Goal: Task Accomplishment & Management: Use online tool/utility

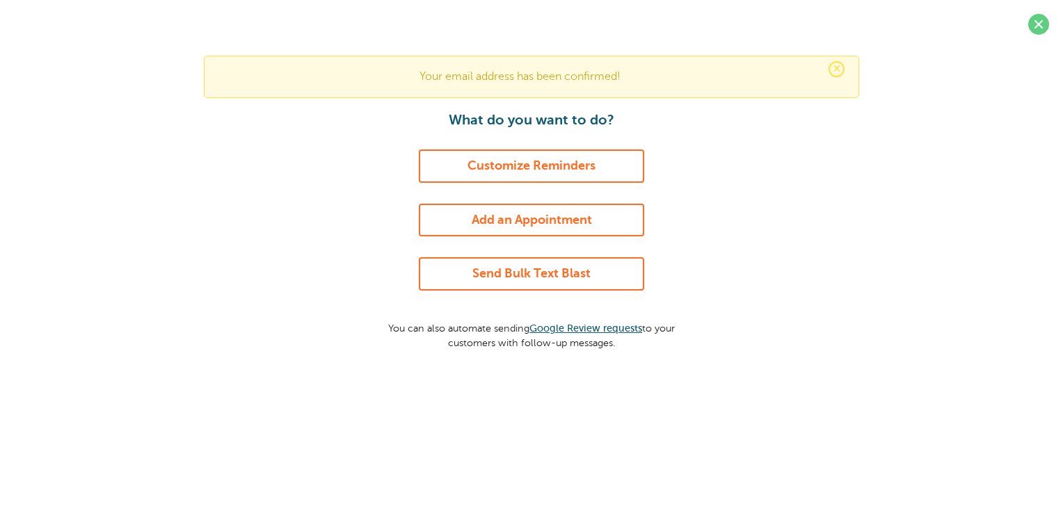
click at [489, 163] on link "Customize Reminders" at bounding box center [531, 166] width 225 height 33
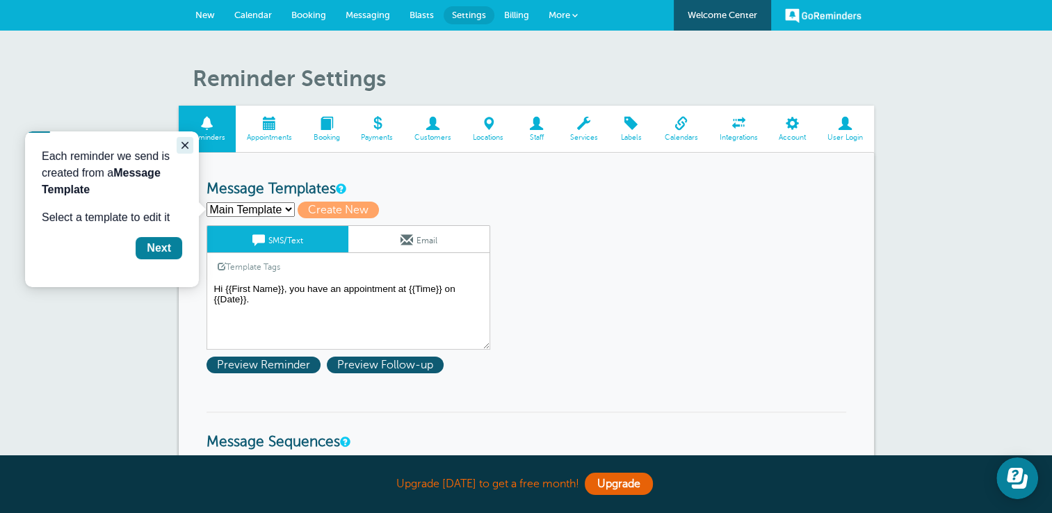
click at [186, 140] on icon "Close guide" at bounding box center [184, 145] width 11 height 11
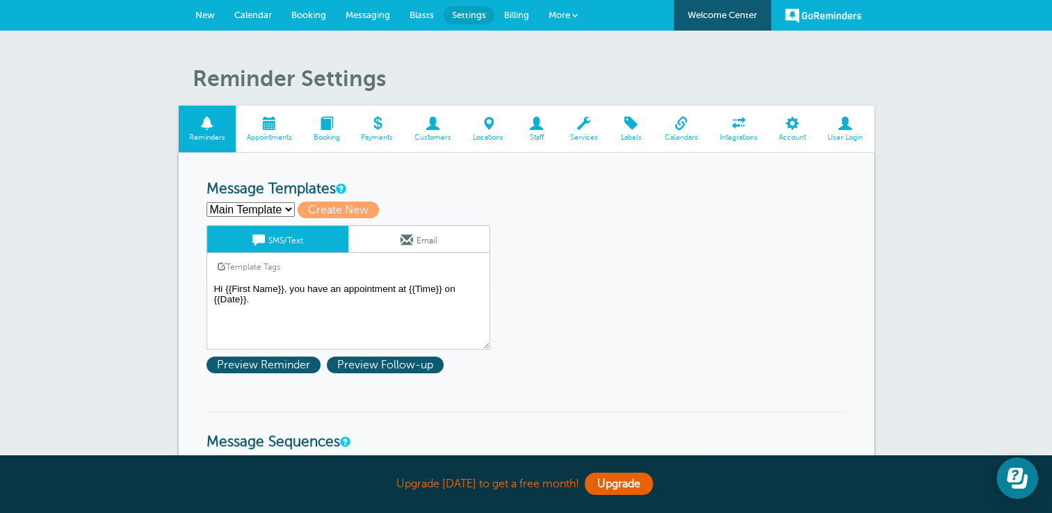
click at [261, 19] on span "Calendar" at bounding box center [253, 15] width 38 height 10
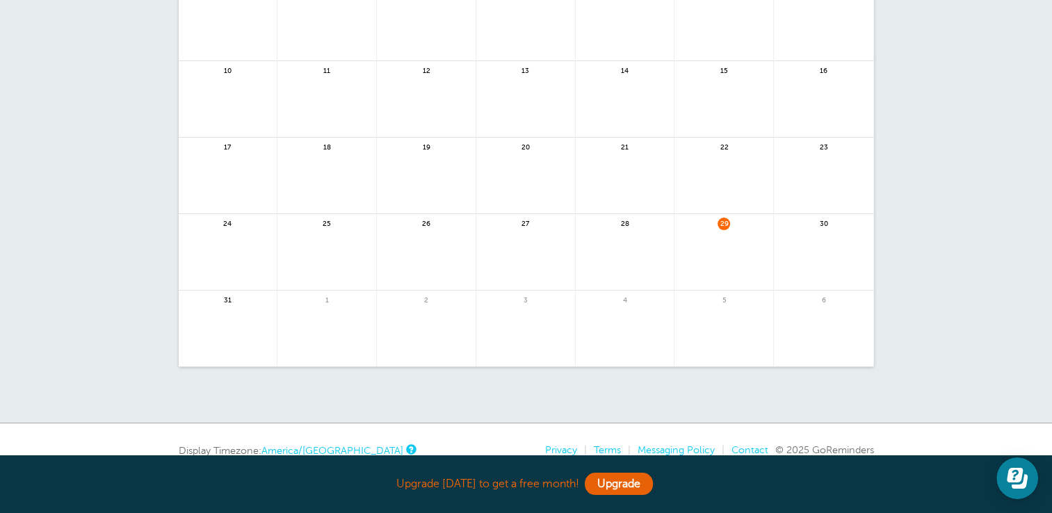
scroll to position [228, 0]
click at [825, 227] on span "30" at bounding box center [824, 223] width 13 height 13
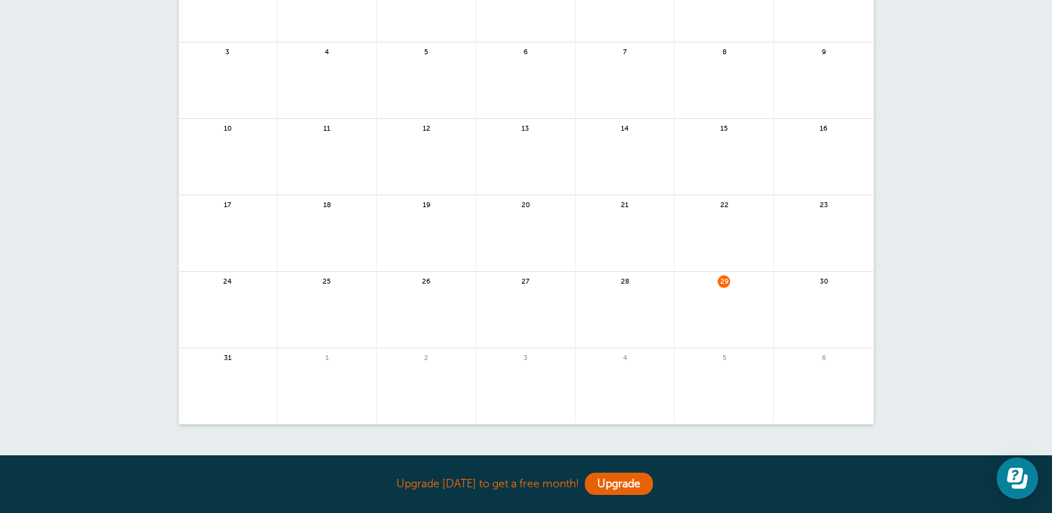
scroll to position [164, 0]
click at [723, 294] on link at bounding box center [724, 324] width 99 height 61
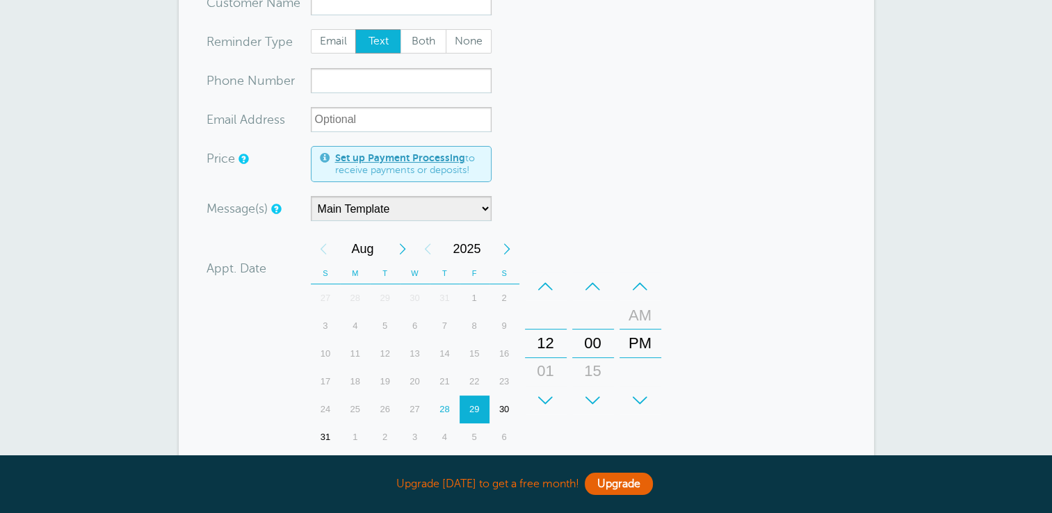
scroll to position [211, 0]
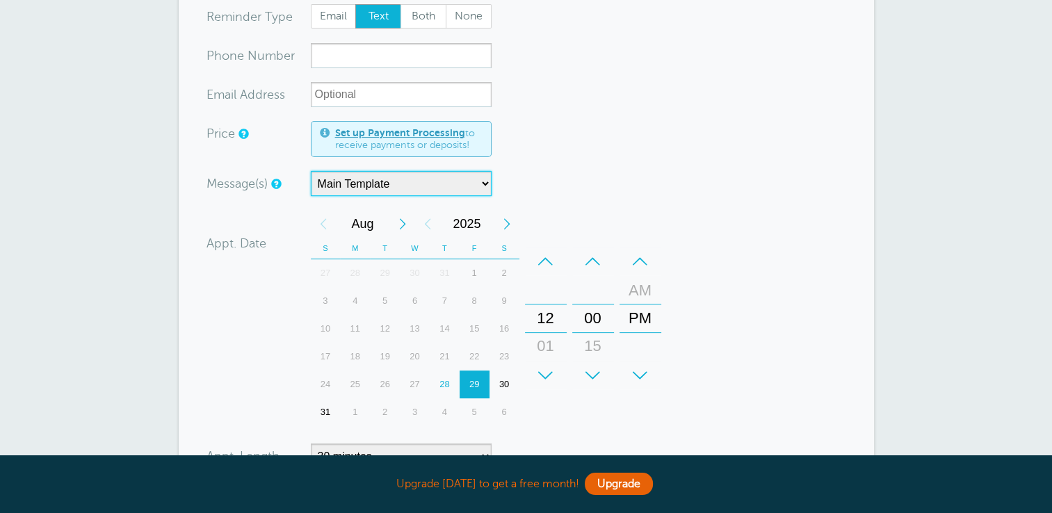
click at [483, 177] on select "Main Template" at bounding box center [401, 183] width 181 height 25
click at [587, 175] on div "Message(s) Main Template Custom Message Start with Main Template Confirmation a…" at bounding box center [433, 183] width 452 height 25
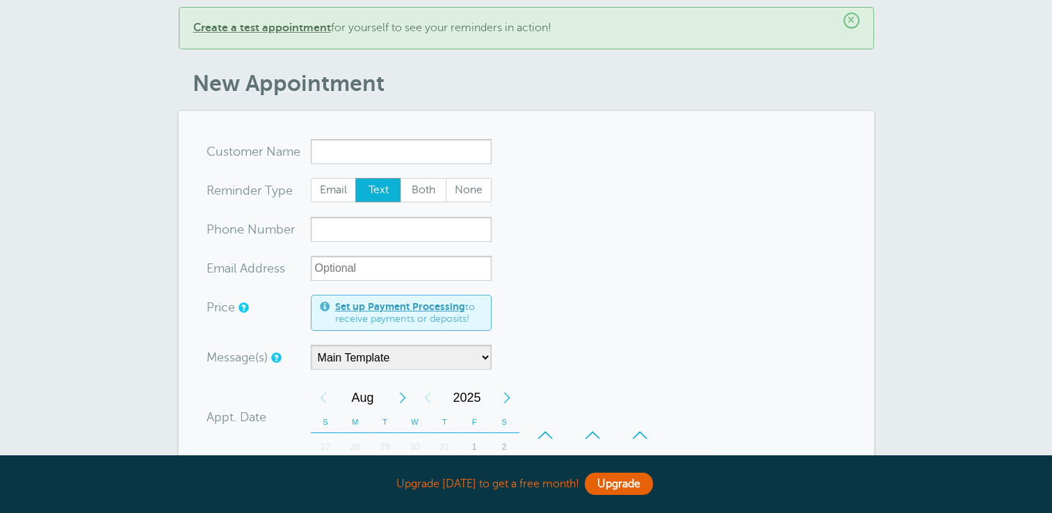
scroll to position [0, 0]
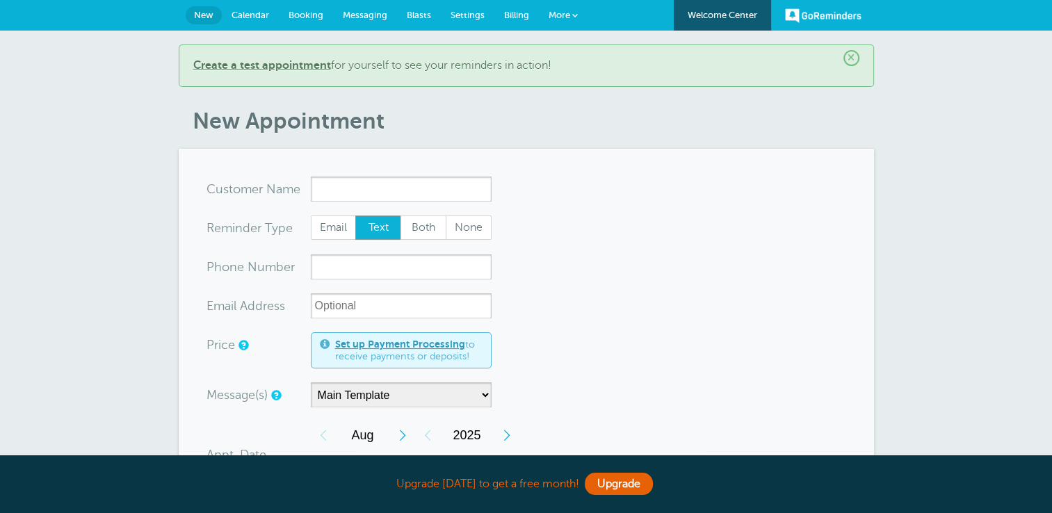
click at [268, 14] on link "Calendar" at bounding box center [250, 15] width 57 height 31
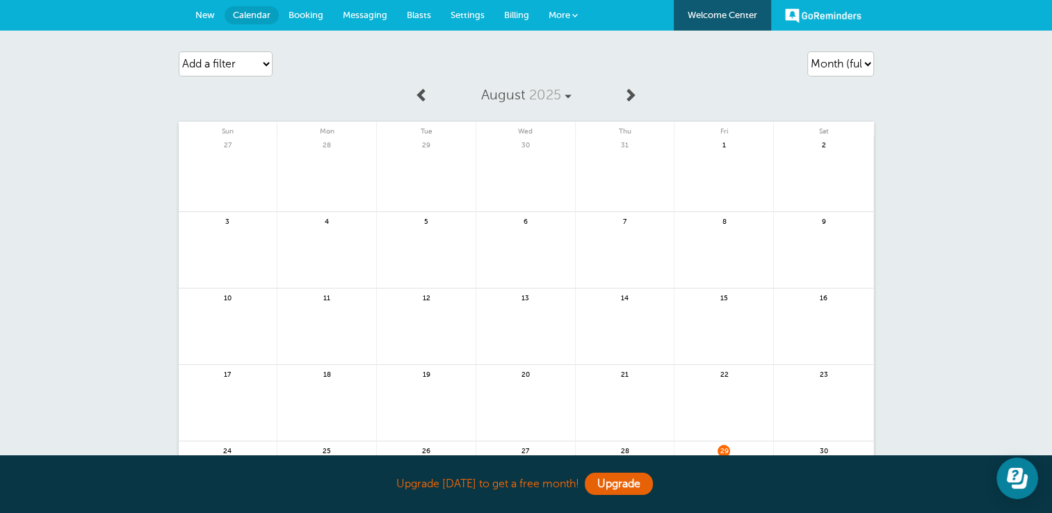
click at [211, 12] on span "New" at bounding box center [204, 15] width 19 height 10
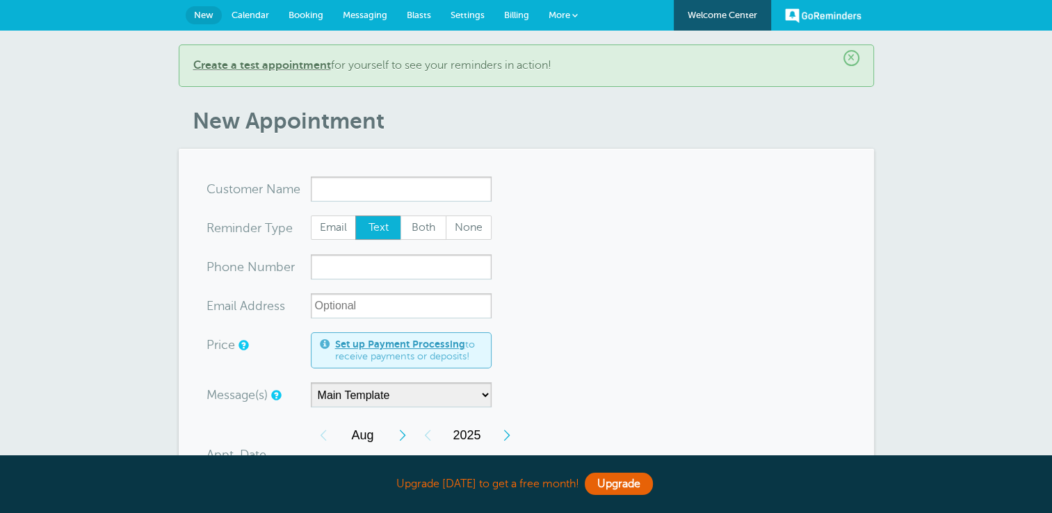
click at [415, 15] on span "Blasts" at bounding box center [419, 15] width 24 height 10
